Goal: Task Accomplishment & Management: Use online tool/utility

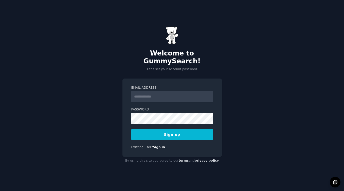
drag, startPoint x: 0, startPoint y: 0, endPoint x: 177, endPoint y: 92, distance: 199.2
click at [177, 92] on input "Email Address" at bounding box center [172, 96] width 82 height 11
type input "**********"
click at [131, 129] on button "Sign up" at bounding box center [172, 134] width 82 height 11
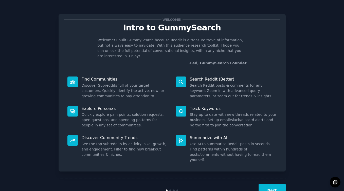
click at [266, 184] on button "Next" at bounding box center [272, 190] width 27 height 12
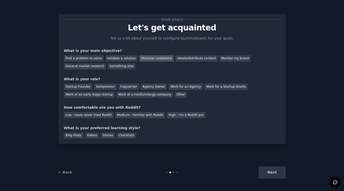
click at [156, 60] on div "Discover customers" at bounding box center [156, 58] width 34 height 6
click at [88, 87] on div "Startup Founder" at bounding box center [78, 87] width 29 height 6
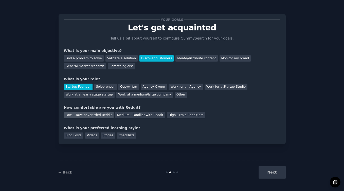
click at [107, 116] on div "Low - Have never tried Reddit" at bounding box center [89, 115] width 50 height 6
click at [261, 173] on div "Next" at bounding box center [248, 172] width 76 height 12
click at [265, 173] on div "Next" at bounding box center [248, 172] width 76 height 12
click at [271, 172] on div "Next" at bounding box center [248, 172] width 76 height 12
click at [81, 138] on div "Blog Posts" at bounding box center [74, 136] width 20 height 6
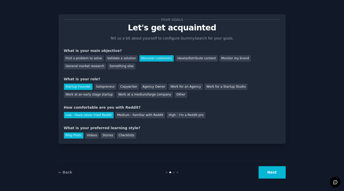
click at [280, 175] on button "Next" at bounding box center [272, 172] width 27 height 12
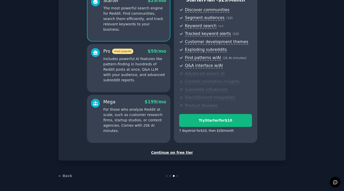
scroll to position [51, 0]
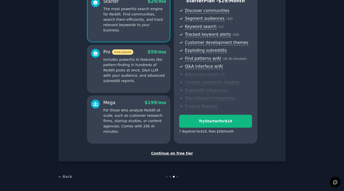
click at [173, 156] on div "Continue on free tier" at bounding box center [172, 153] width 217 height 5
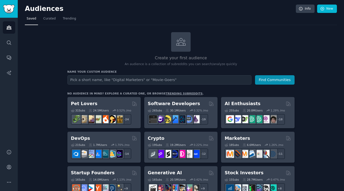
scroll to position [6, 0]
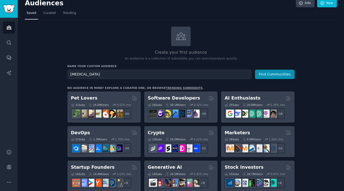
type input "endometriosis"
click at [255, 70] on button "Find Communities" at bounding box center [275, 74] width 40 height 9
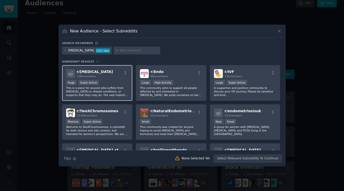
click at [113, 93] on p "This is a place for anyone who suffers from endometriosis or related conditions…" at bounding box center [97, 91] width 62 height 11
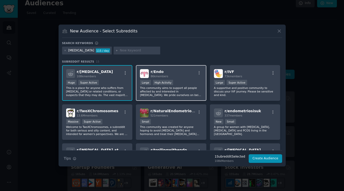
click at [178, 92] on p "This community aims to support all people affected by and interested in endomet…" at bounding box center [171, 91] width 62 height 11
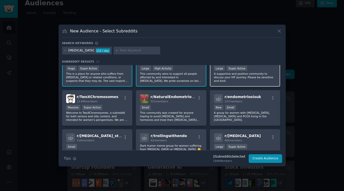
scroll to position [16, 0]
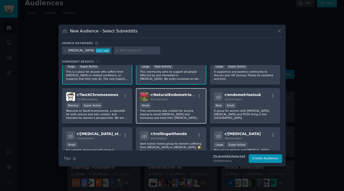
click at [179, 105] on div "Small" at bounding box center [171, 106] width 62 height 6
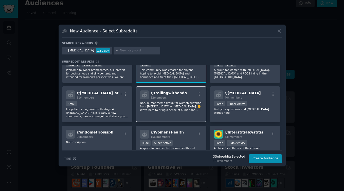
scroll to position [56, 0]
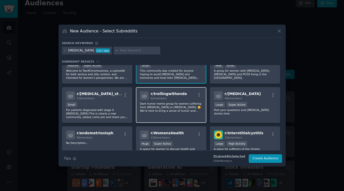
click at [185, 113] on div "r/ trollingwithendo 62 members Dark humor meme group for women suffering from e…" at bounding box center [171, 105] width 71 height 36
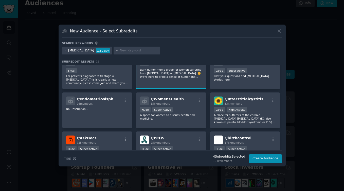
scroll to position [96, 0]
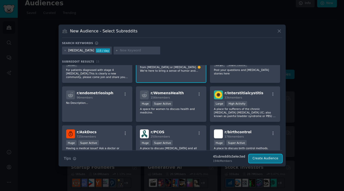
click at [275, 155] on button "Create Audience" at bounding box center [265, 158] width 33 height 9
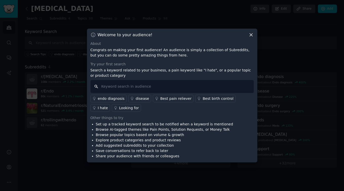
click at [216, 88] on input "text" at bounding box center [172, 86] width 163 height 13
click at [110, 104] on link "I hate" at bounding box center [101, 108] width 20 height 8
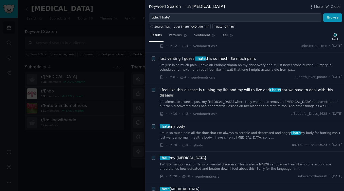
scroll to position [1393, 0]
